Goal: Information Seeking & Learning: Understand process/instructions

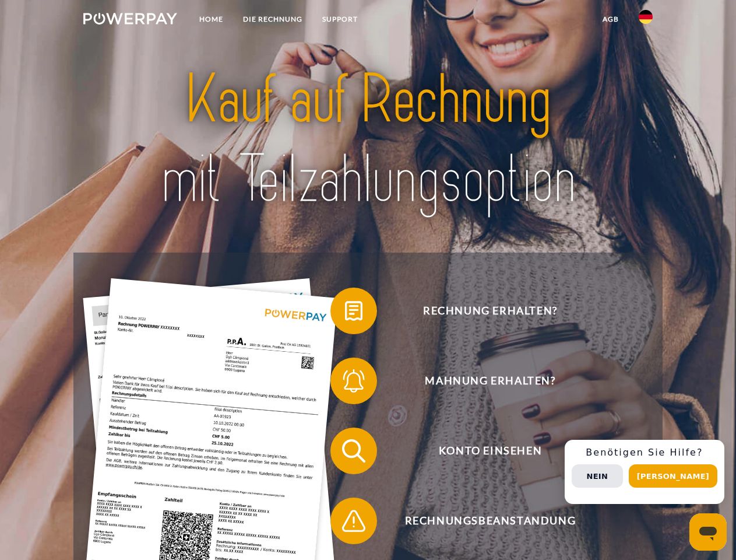
click at [130, 20] on img at bounding box center [130, 19] width 94 height 12
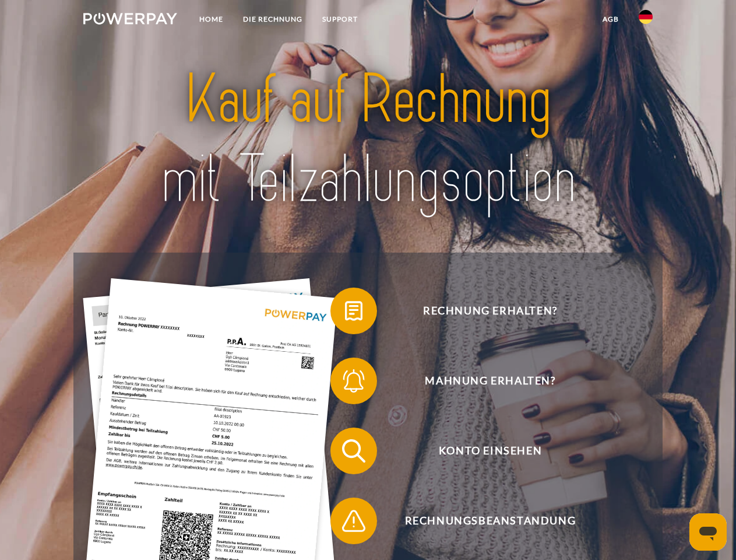
click at [646, 20] on img at bounding box center [646, 17] width 14 height 14
click at [610, 19] on link "agb" at bounding box center [611, 19] width 36 height 21
click at [345, 313] on span at bounding box center [336, 311] width 58 height 58
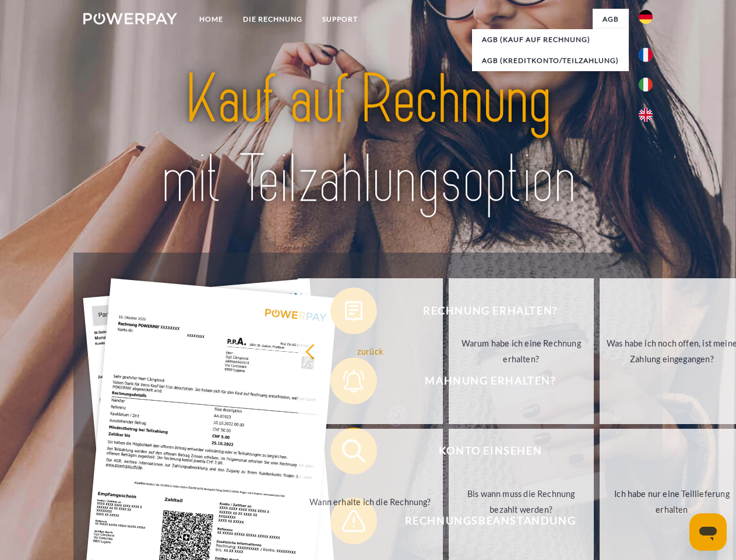
click at [345, 383] on div "Rechnung erhalten? Mahnung erhalten? Konto einsehen" at bounding box center [367, 485] width 589 height 466
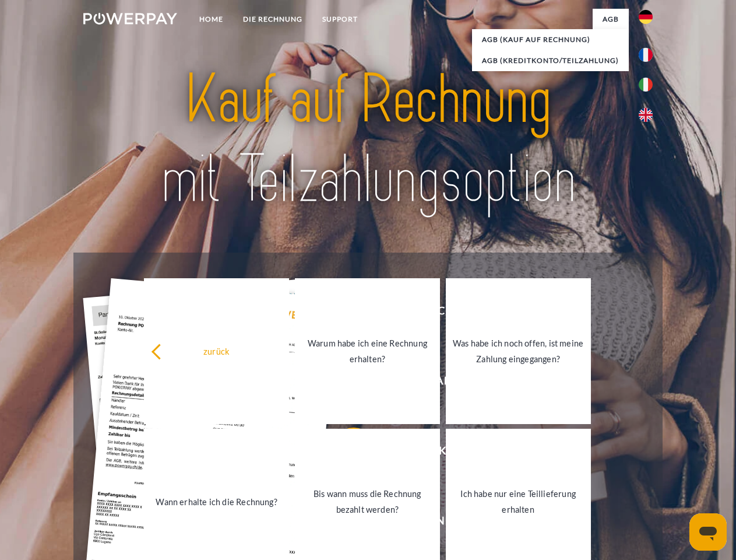
click at [345, 453] on link "Bis wann muss die Rechnung bezahlt werden?" at bounding box center [367, 501] width 145 height 146
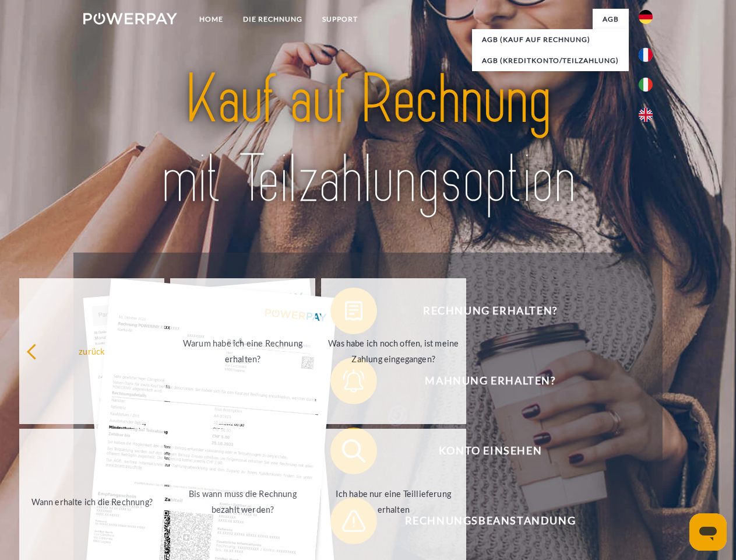
click at [345, 523] on span at bounding box center [336, 520] width 58 height 58
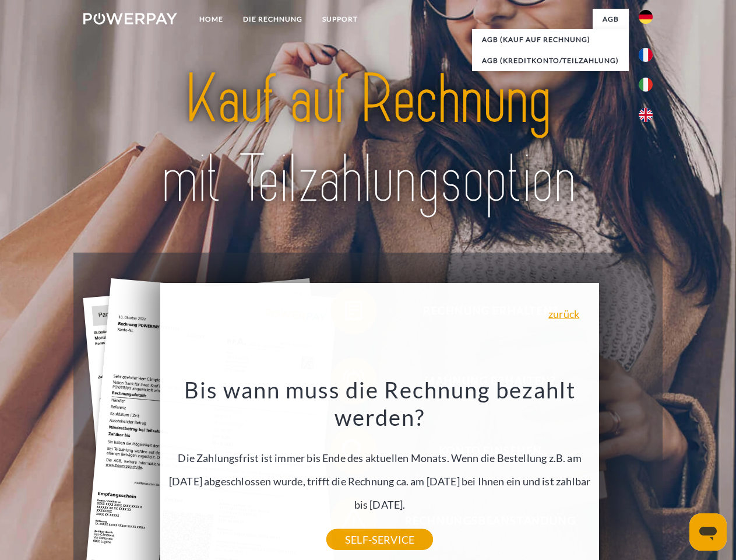
click at [649, 472] on div "Rechnung erhalten? Mahnung erhalten? Konto einsehen" at bounding box center [367, 485] width 589 height 466
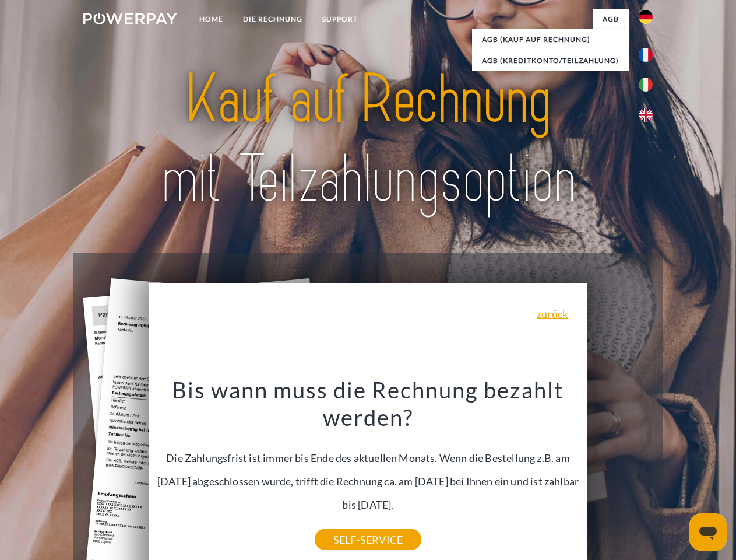
click at [620, 474] on span "Konto einsehen" at bounding box center [490, 450] width 286 height 47
click at [677, 476] on header "Home DIE RECHNUNG SUPPORT" at bounding box center [368, 402] width 736 height 805
